Goal: Transaction & Acquisition: Purchase product/service

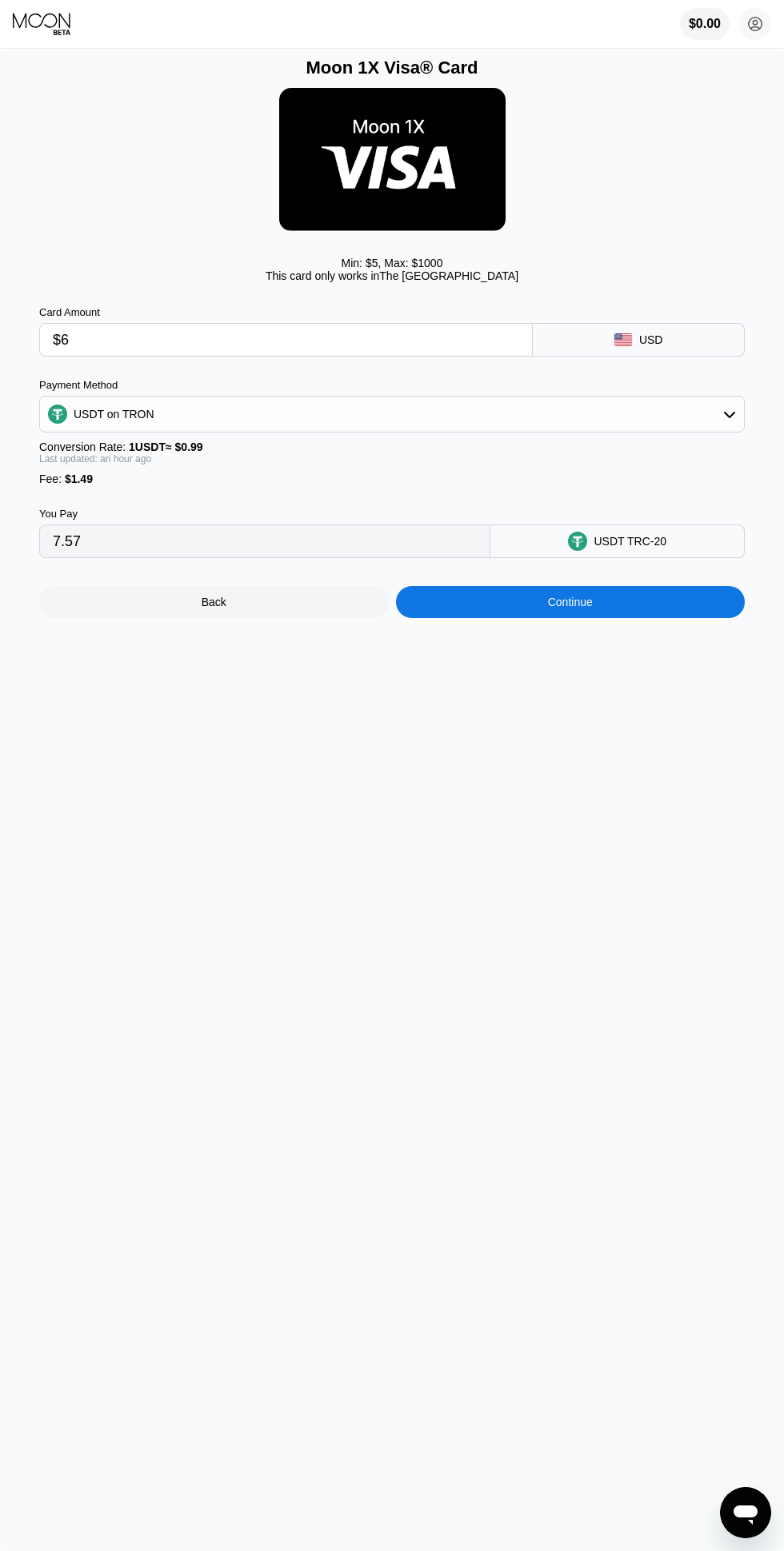
click at [574, 602] on div "Continue" at bounding box center [570, 602] width 45 height 13
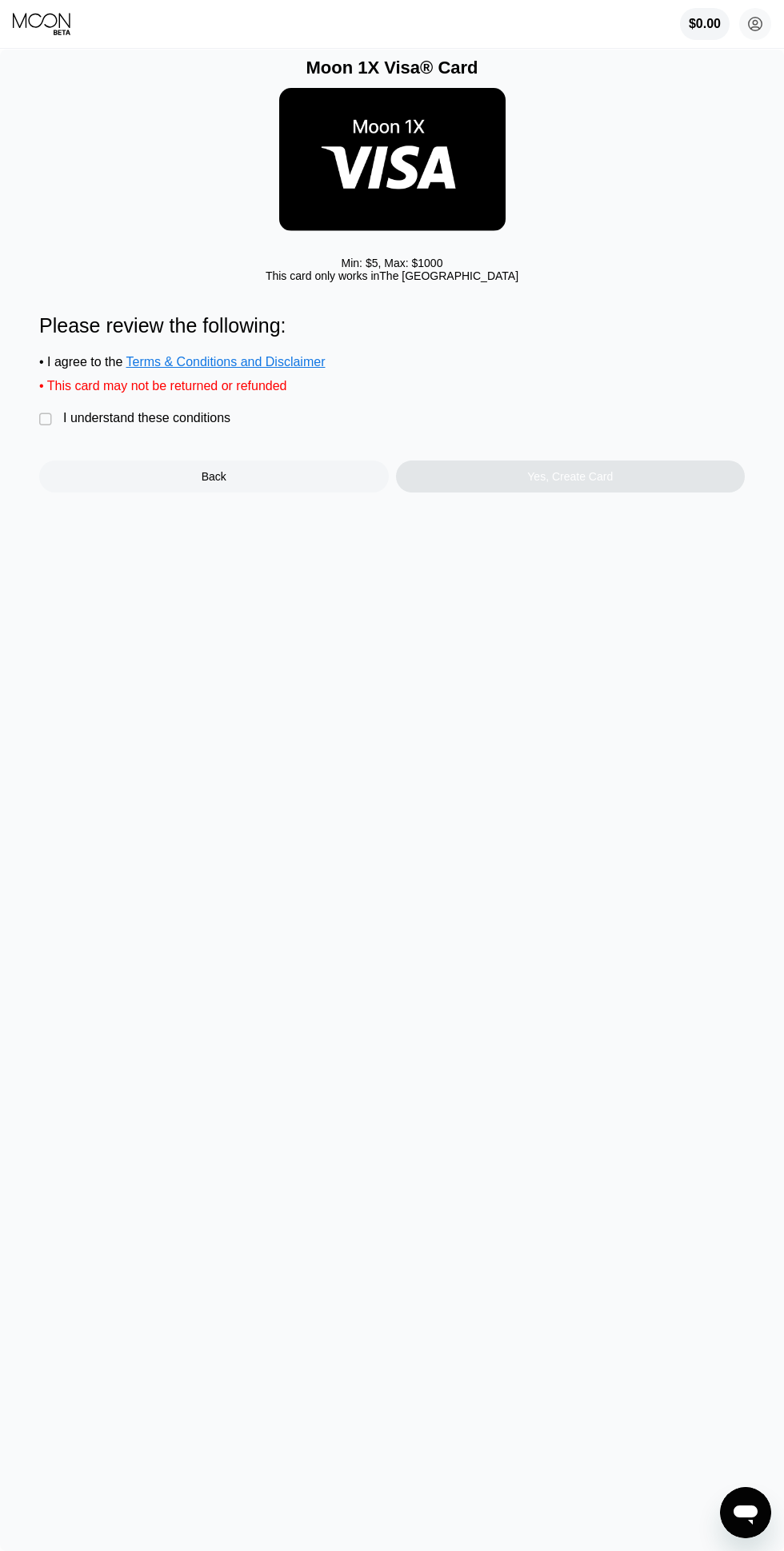
click at [175, 421] on div "I understand these conditions" at bounding box center [146, 418] width 168 height 14
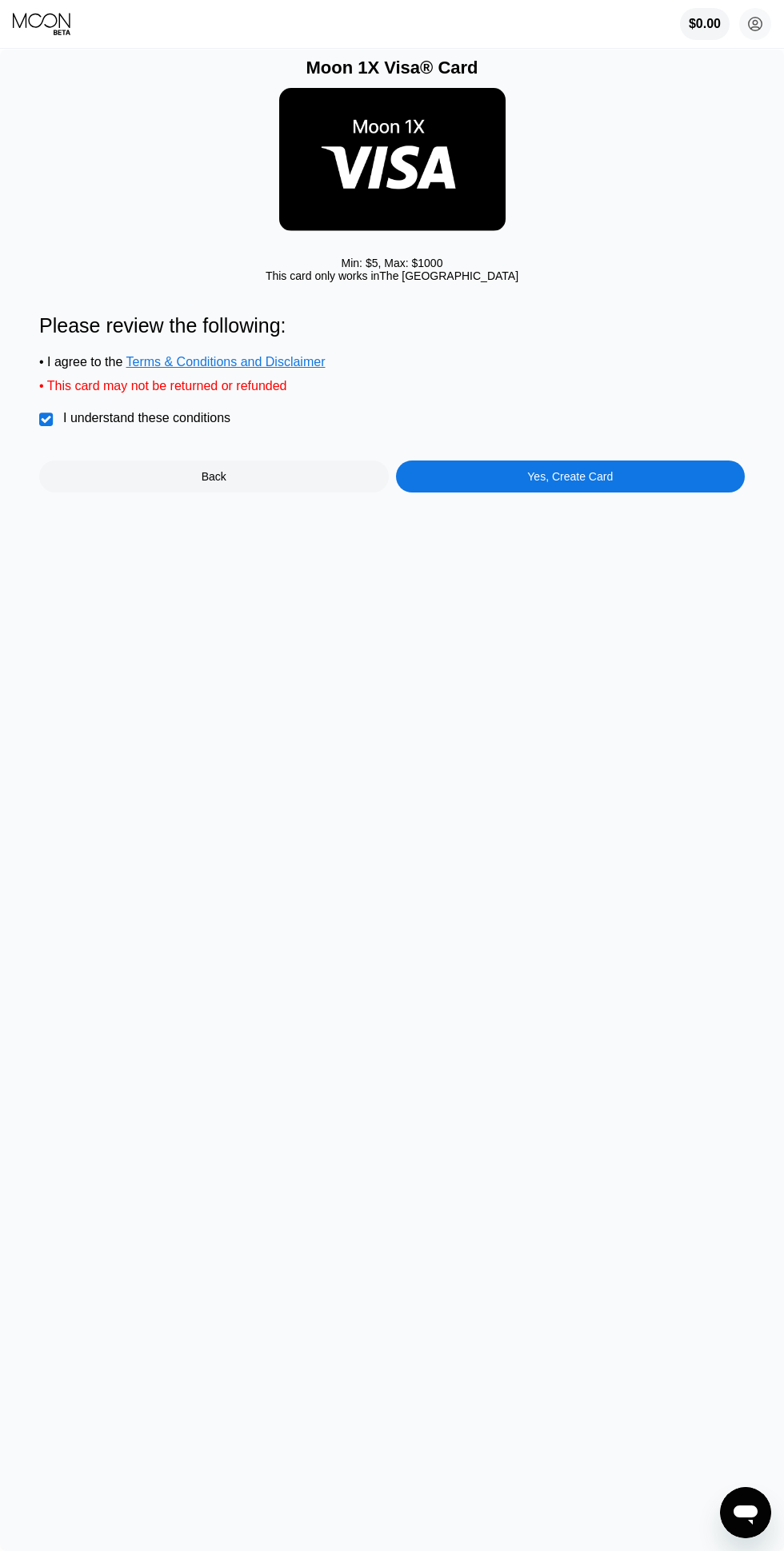
click at [294, 491] on div "Back" at bounding box center [214, 477] width 349 height 32
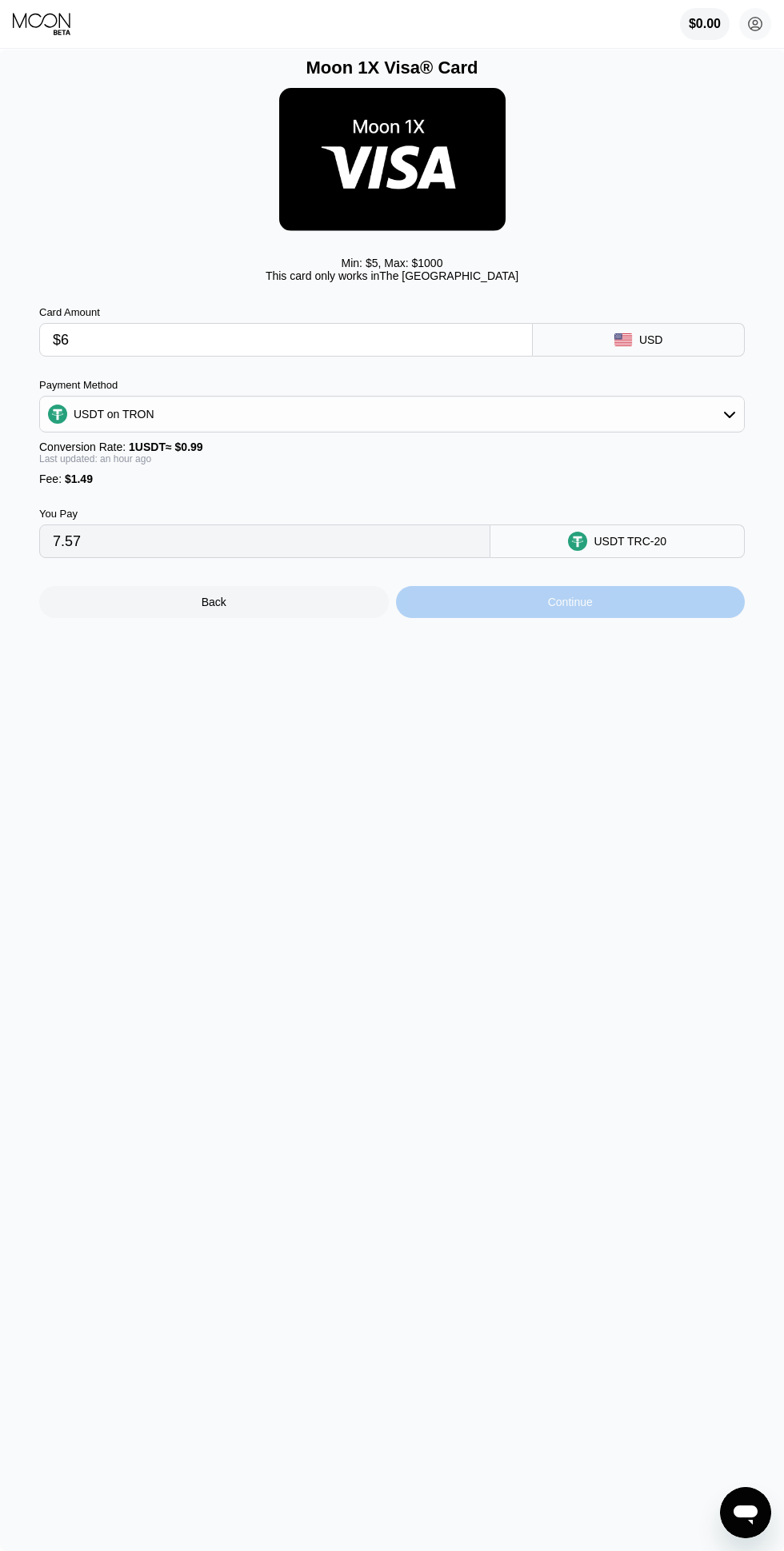
click at [529, 615] on div "Continue" at bounding box center [571, 602] width 349 height 32
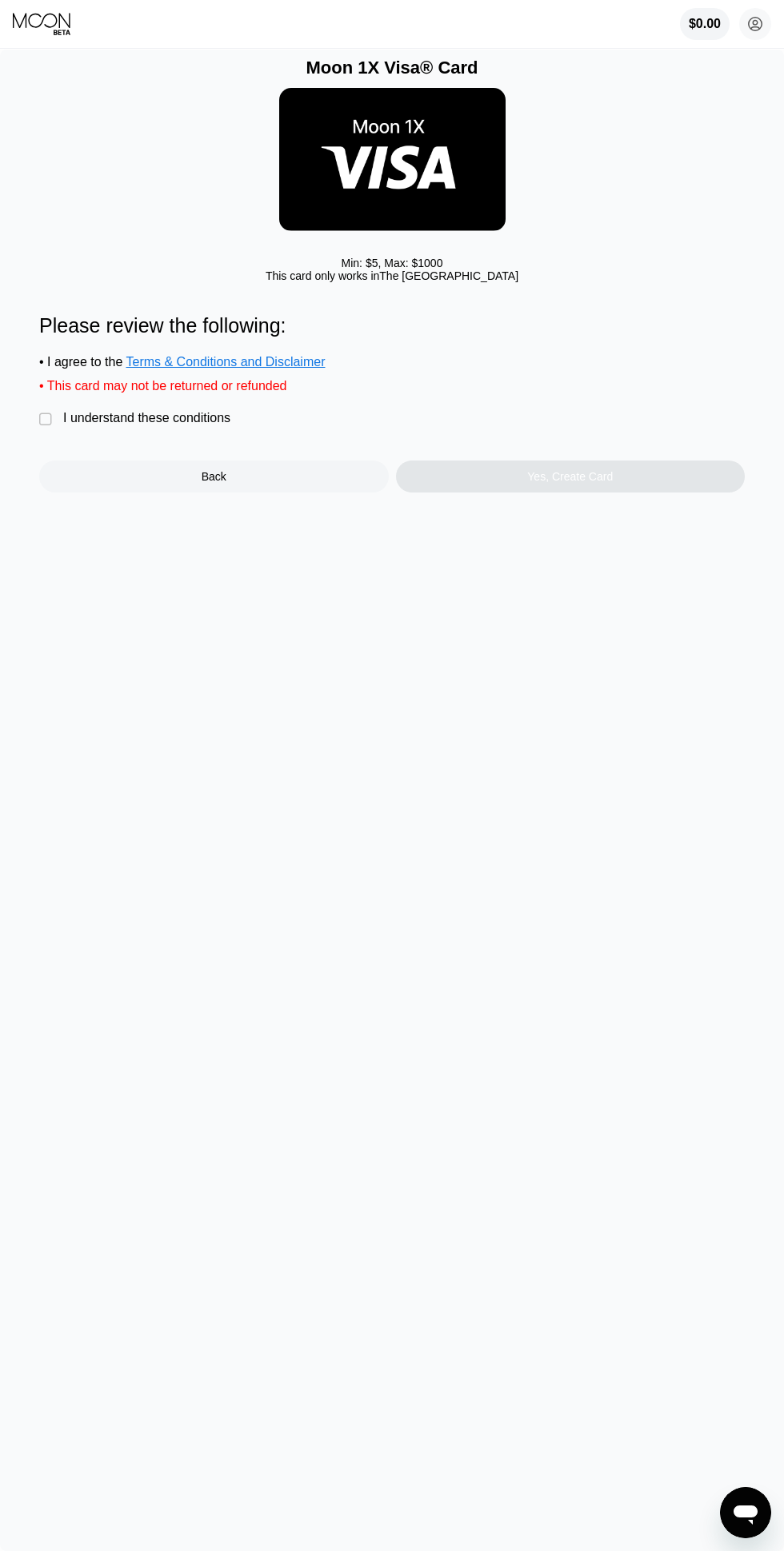
click at [177, 418] on div "I understand these conditions" at bounding box center [146, 418] width 168 height 14
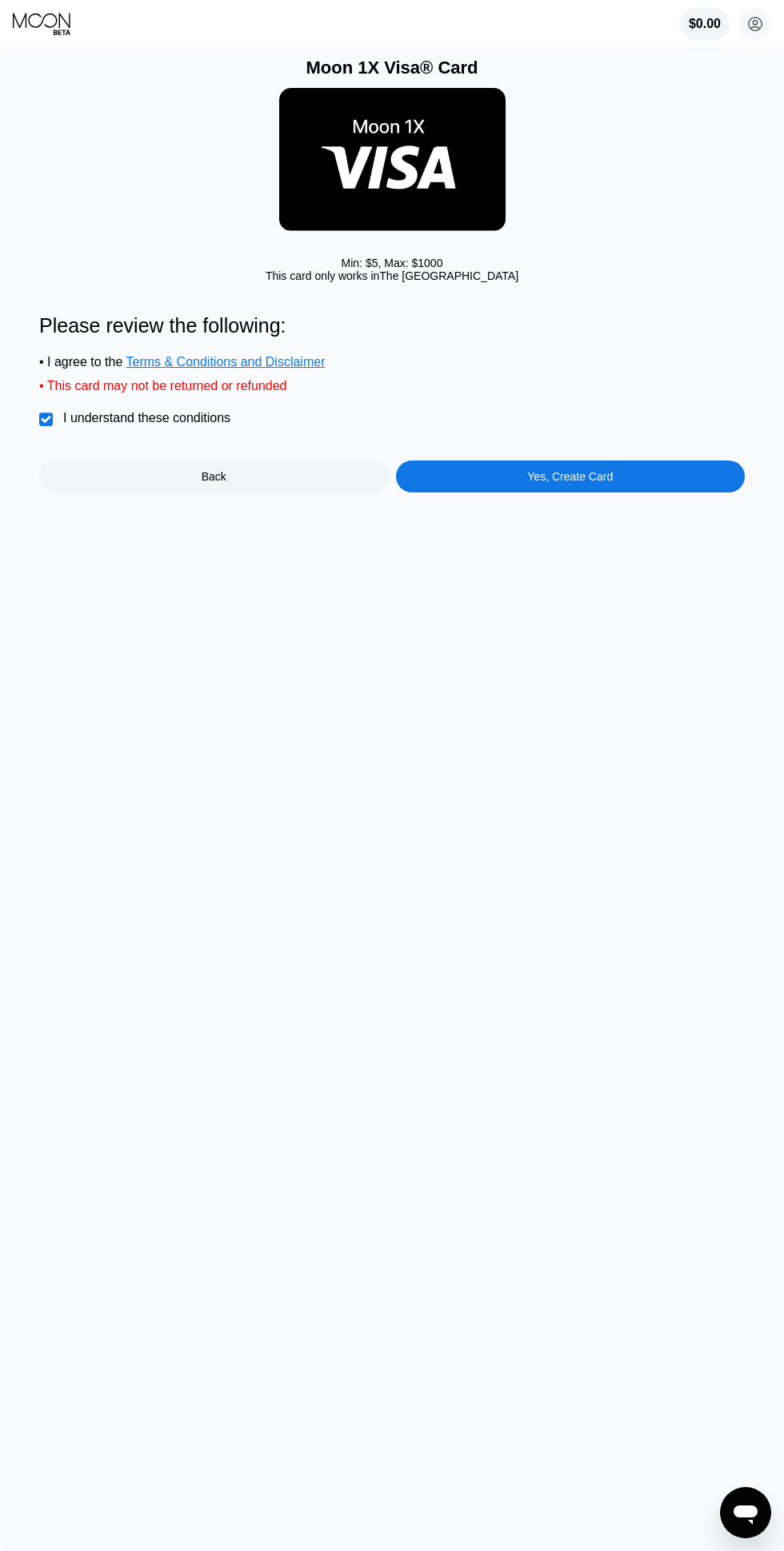
click at [590, 487] on div "Yes, Create Card" at bounding box center [571, 477] width 349 height 32
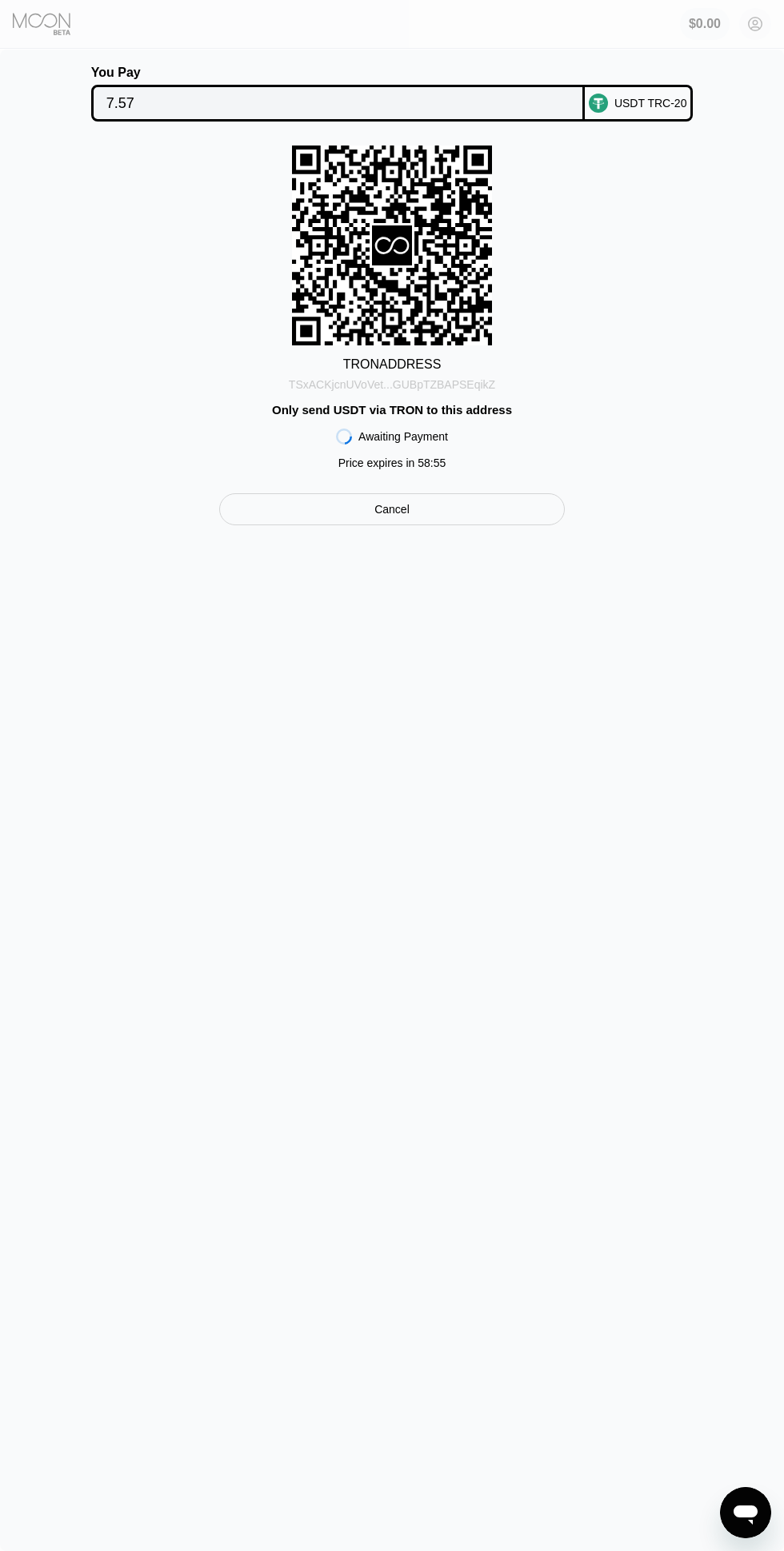
click at [429, 391] on div "TSxACKjcnUVoVet...GUBpTZBAPSEqikZ" at bounding box center [392, 384] width 206 height 13
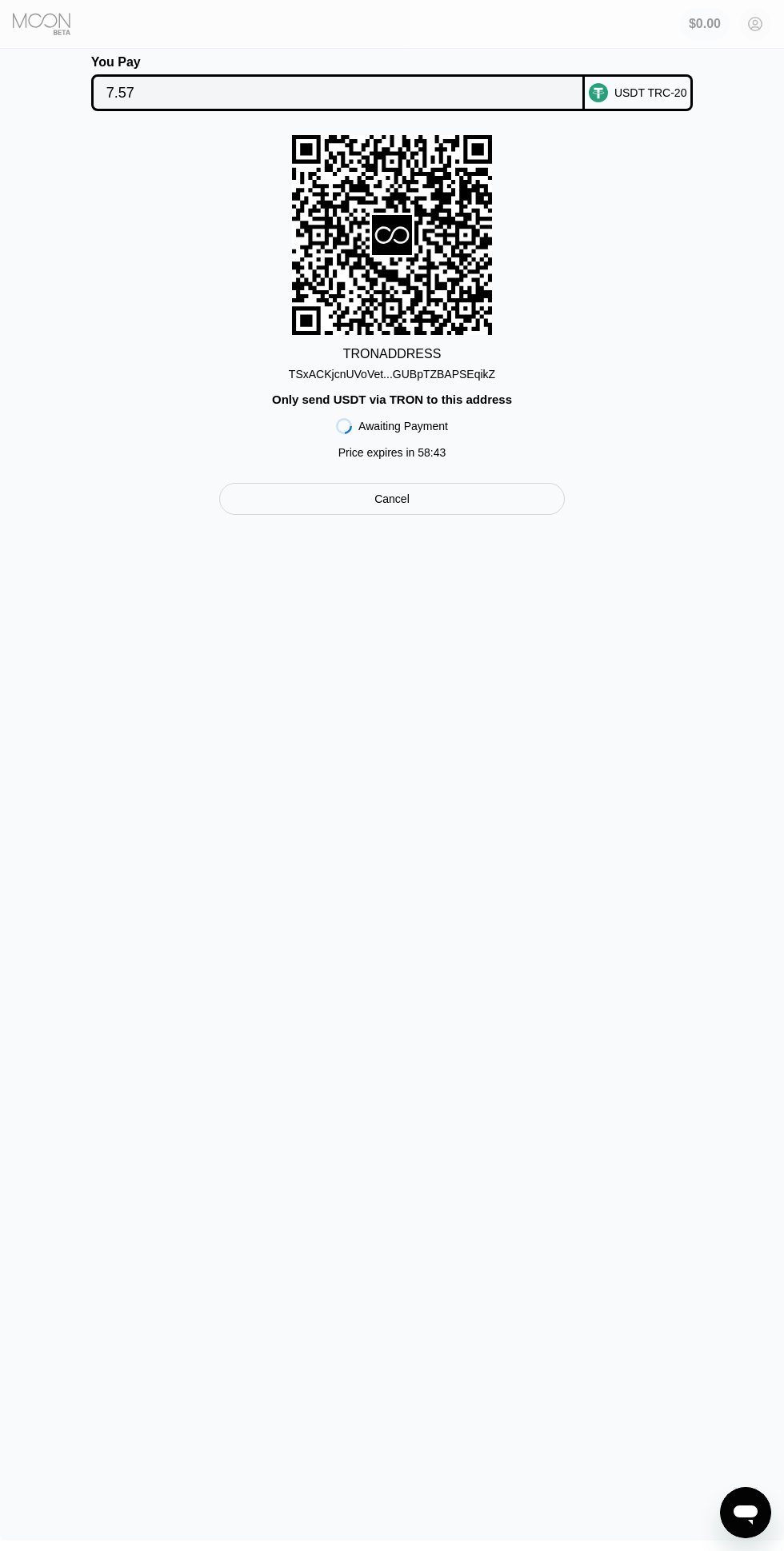
click at [702, 33] on div "$0.00" at bounding box center [704, 24] width 49 height 32
